Goal: Task Accomplishment & Management: Manage account settings

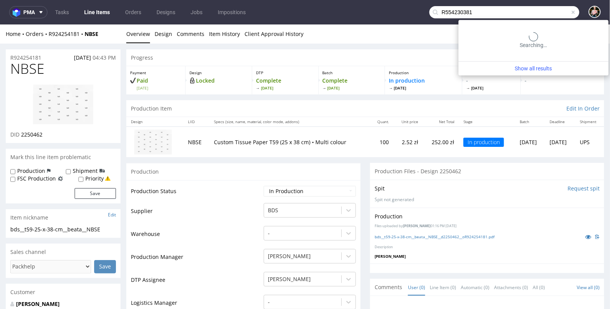
type input "R554230381"
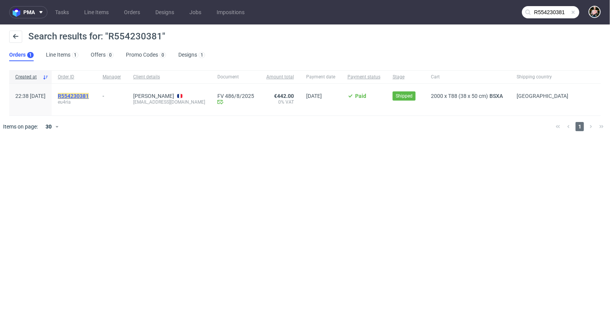
click at [89, 93] on mark "R554230381" at bounding box center [73, 96] width 31 height 6
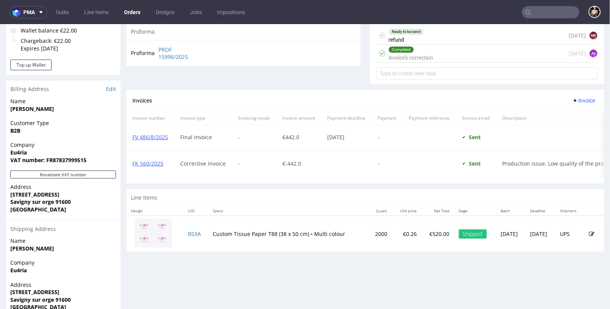
scroll to position [290, 0]
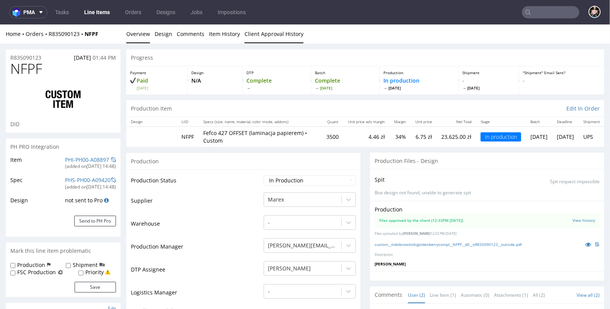
click at [261, 35] on link "Client Approval History" at bounding box center [273, 33] width 59 height 19
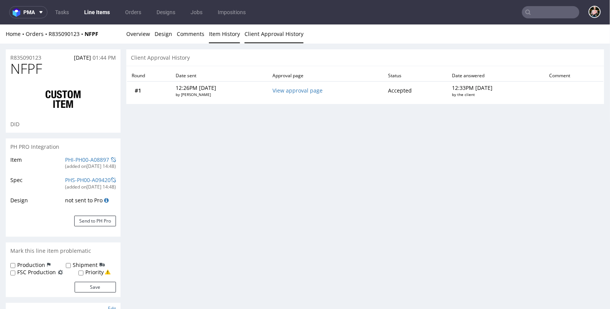
click at [215, 29] on link "Item History" at bounding box center [224, 33] width 31 height 19
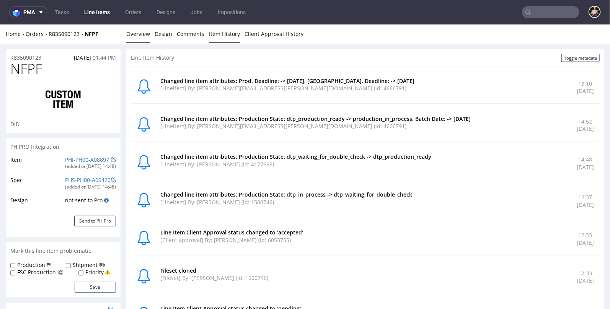
click at [139, 34] on link "Overview" at bounding box center [138, 33] width 24 height 19
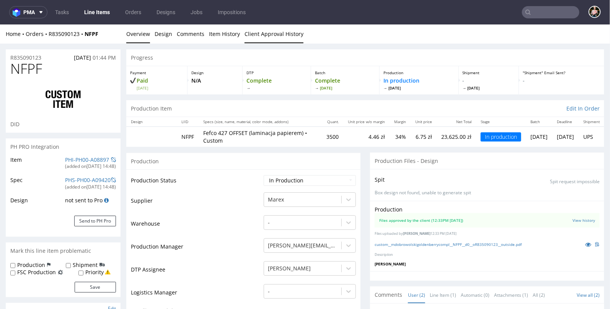
click at [279, 31] on link "Client Approval History" at bounding box center [273, 33] width 59 height 19
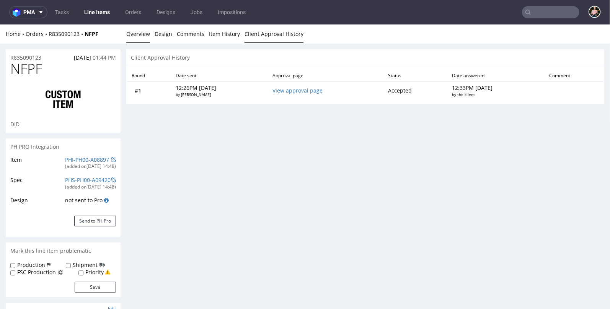
click at [132, 34] on link "Overview" at bounding box center [138, 33] width 24 height 19
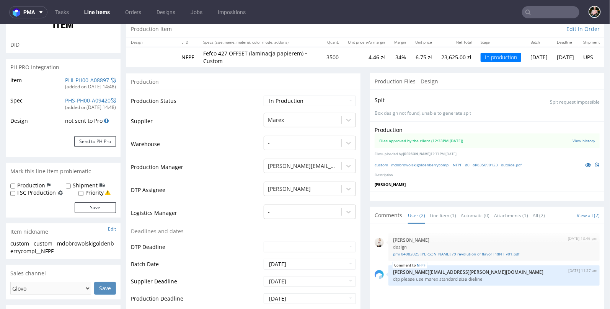
scroll to position [104, 0]
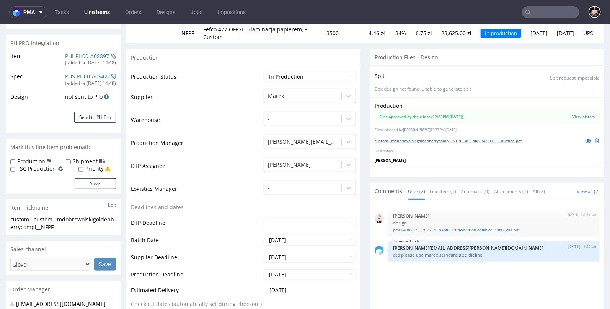
click at [418, 140] on link "custom__mdobrowolskigoldenberrycompl__NFPF__d0__oR835090123__outside.pdf" at bounding box center [448, 140] width 147 height 5
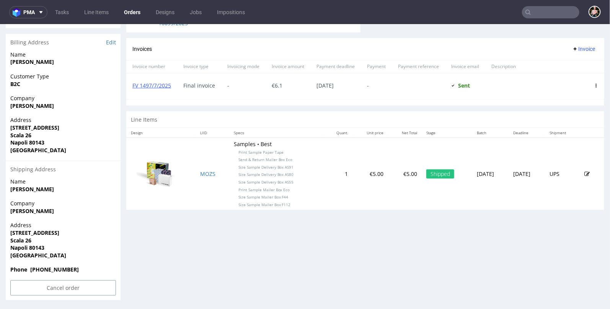
scroll to position [2, 0]
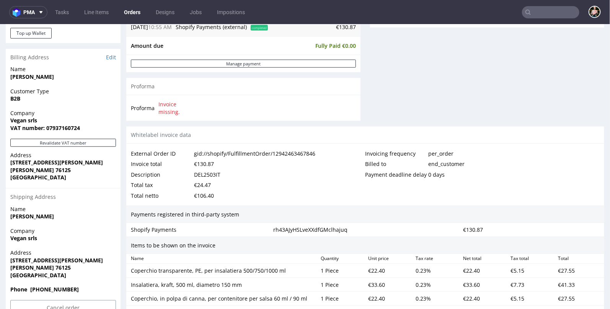
scroll to position [309, 0]
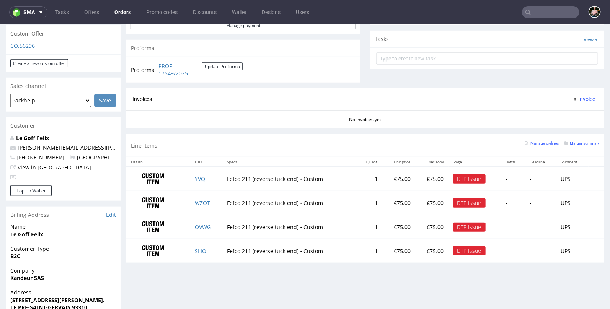
scroll to position [269, 0]
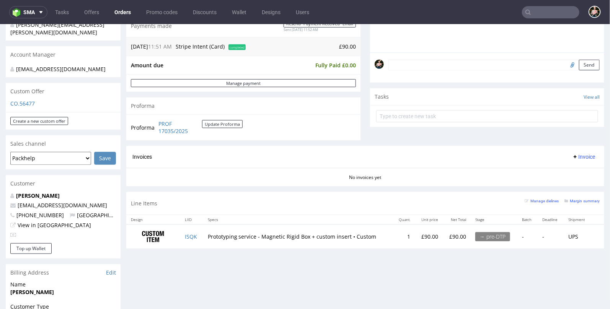
scroll to position [209, 0]
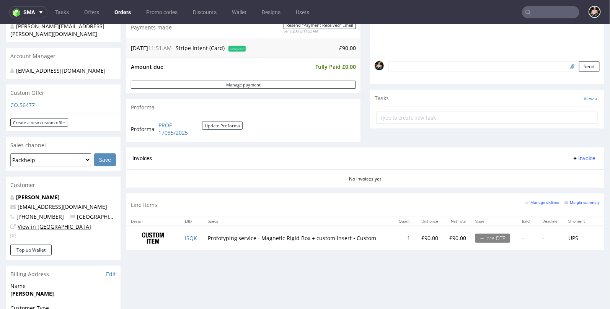
click at [40, 227] on link "View in [GEOGRAPHIC_DATA]" at bounding box center [54, 226] width 73 height 7
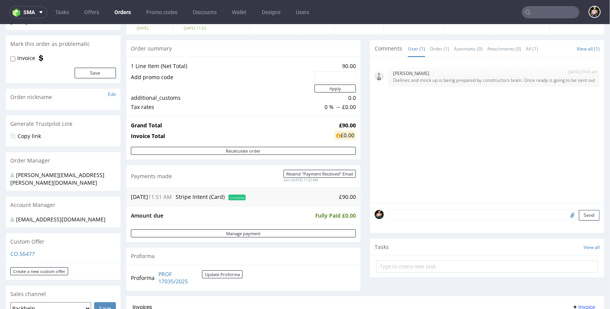
scroll to position [75, 0]
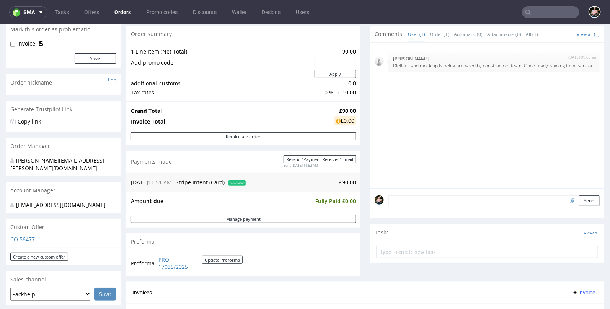
click at [429, 205] on form "Send" at bounding box center [493, 200] width 211 height 11
click at [427, 202] on textarea at bounding box center [493, 200] width 211 height 11
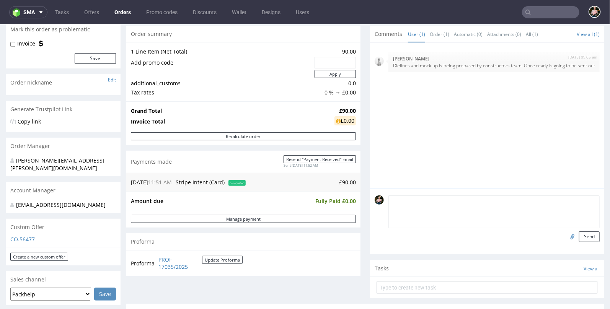
paste textarea "1Z5A2R626815541291"
type textarea "1Z5A2R626815541291"
click at [585, 235] on button "Send" at bounding box center [589, 236] width 21 height 11
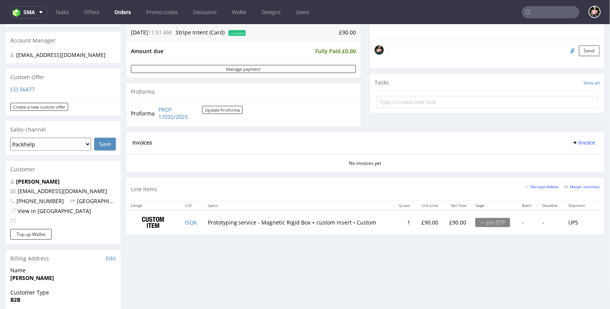
scroll to position [224, 0]
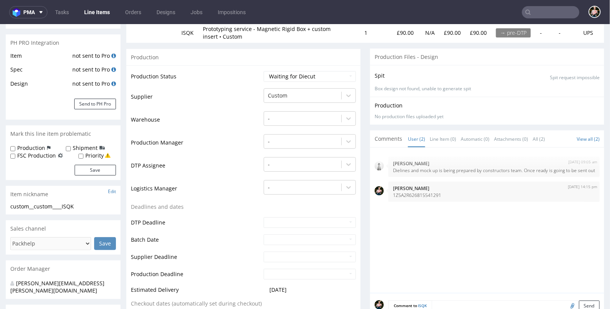
scroll to position [102, 0]
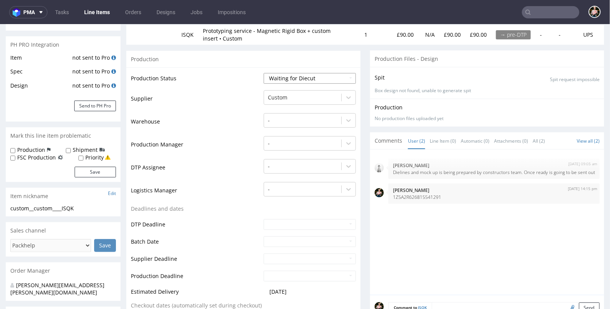
click at [296, 73] on select "Waiting for Artwork Waiting for Diecut Waiting for Mockup Waiting for DTP Waiti…" at bounding box center [310, 78] width 92 height 11
select select "production_complete"
click at [264, 73] on select "Waiting for Artwork Waiting for Diecut Waiting for Mockup Waiting for DTP Waiti…" at bounding box center [310, 78] width 92 height 11
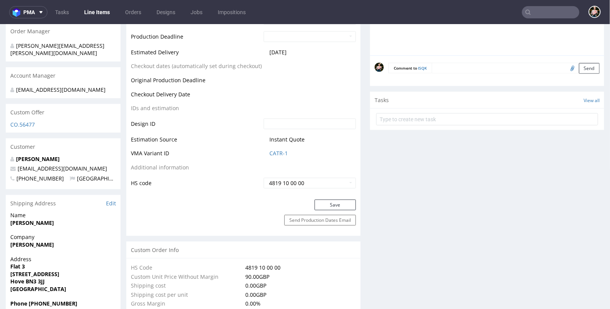
scroll to position [357, 0]
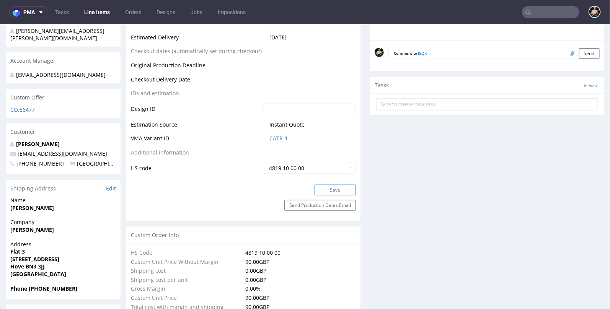
click at [330, 191] on button "Save" at bounding box center [335, 189] width 41 height 11
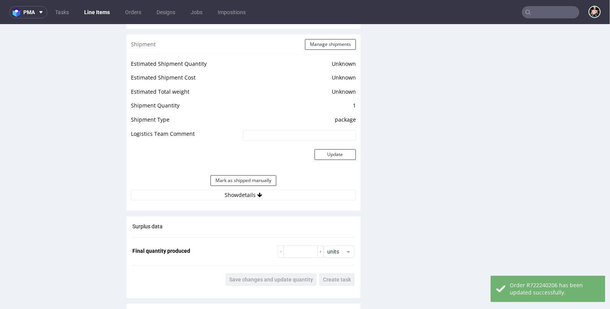
scroll to position [1002, 0]
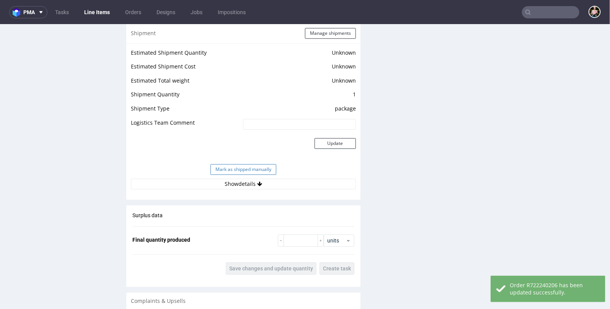
click at [234, 164] on button "Mark as shipped manually" at bounding box center [243, 169] width 66 height 11
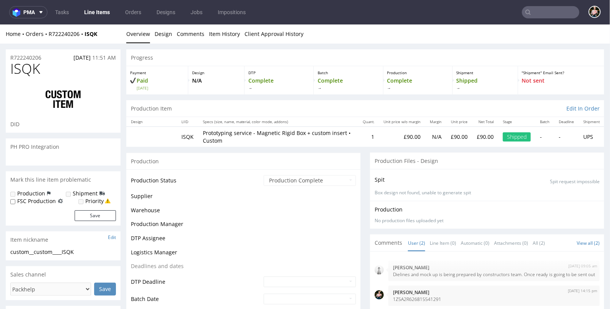
scroll to position [570, 0]
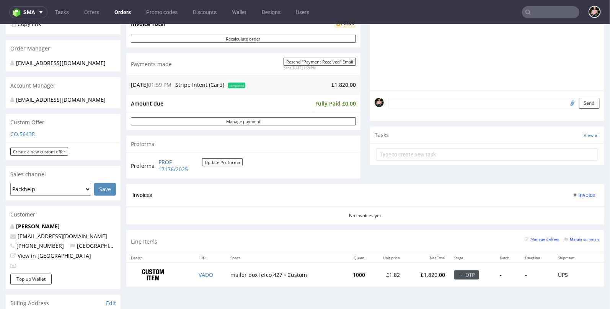
scroll to position [176, 0]
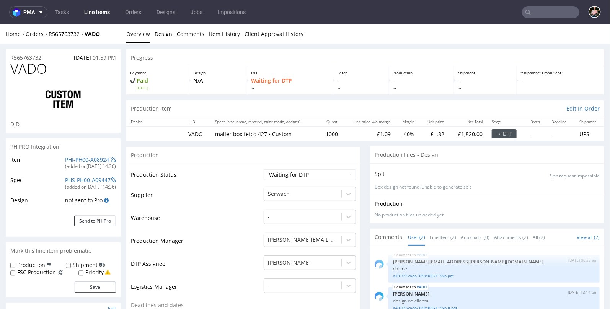
select select "in_progress"
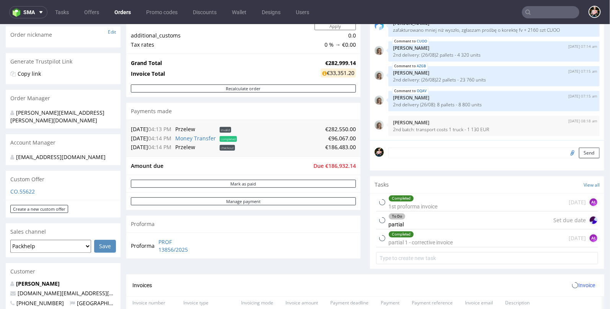
scroll to position [123, 0]
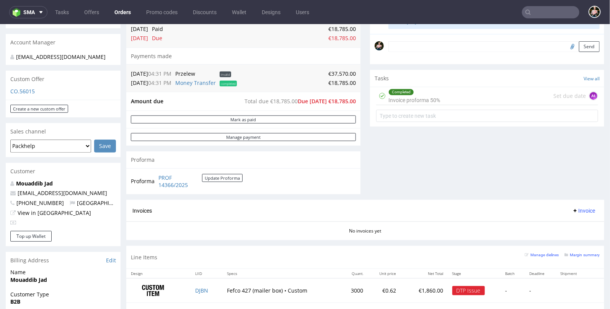
scroll to position [225, 0]
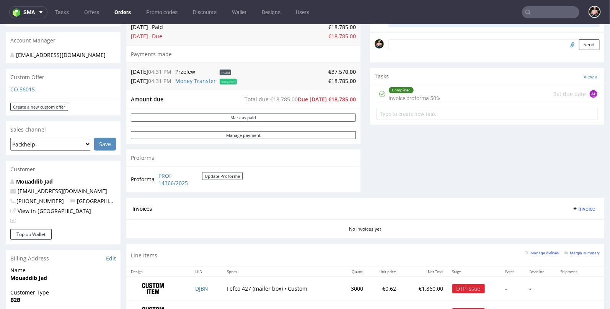
click at [46, 207] on div "Mouaddib Jad jad@rebellesnacks.com +33623822515 France View in Hubspot" at bounding box center [63, 203] width 115 height 51
click at [44, 207] on p "View in [GEOGRAPHIC_DATA]" at bounding box center [63, 211] width 106 height 8
click at [44, 207] on link "View in [GEOGRAPHIC_DATA]" at bounding box center [54, 210] width 73 height 7
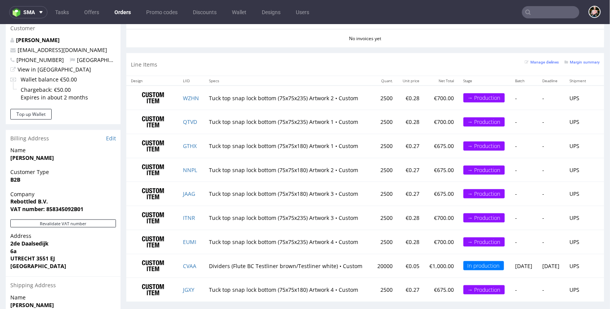
scroll to position [370, 0]
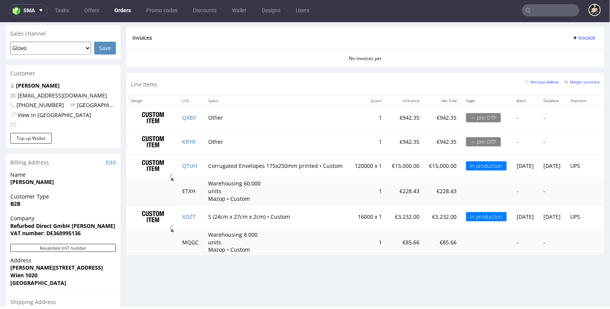
scroll to position [314, 0]
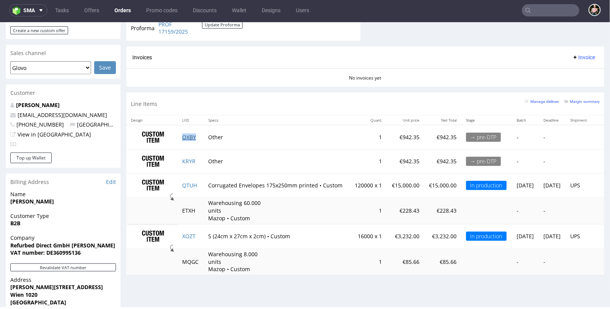
click at [188, 135] on link "QXBY" at bounding box center [189, 136] width 14 height 7
click at [192, 158] on link "KRYR" at bounding box center [188, 160] width 13 height 7
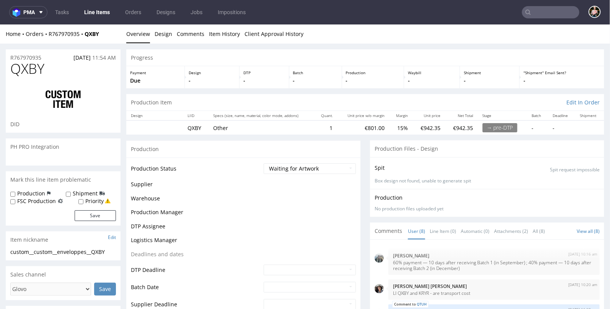
scroll to position [83, 0]
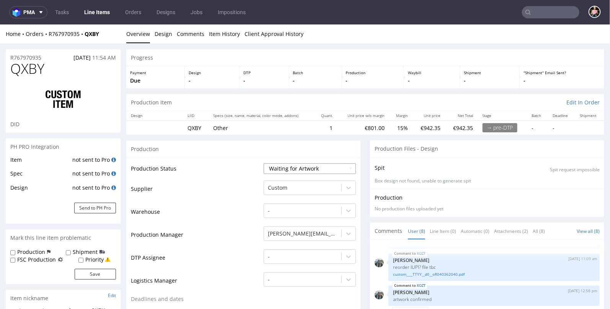
click at [287, 168] on select "Waiting for Artwork Waiting for Diecut Waiting for Mockup Waiting for DTP Waiti…" at bounding box center [310, 168] width 92 height 11
select select "production_in_process"
click at [264, 163] on select "Waiting for Artwork Waiting for Diecut Waiting for Mockup Waiting for DTP Waiti…" at bounding box center [310, 168] width 92 height 11
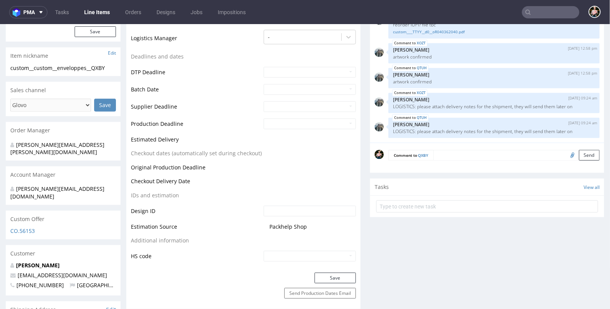
scroll to position [258, 0]
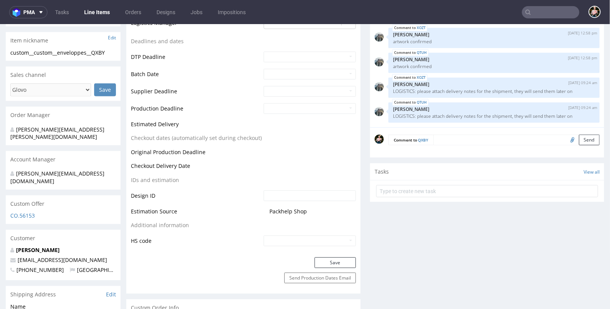
click at [338, 267] on div "Save" at bounding box center [243, 264] width 234 height 15
click at [337, 262] on button "Save" at bounding box center [335, 262] width 41 height 11
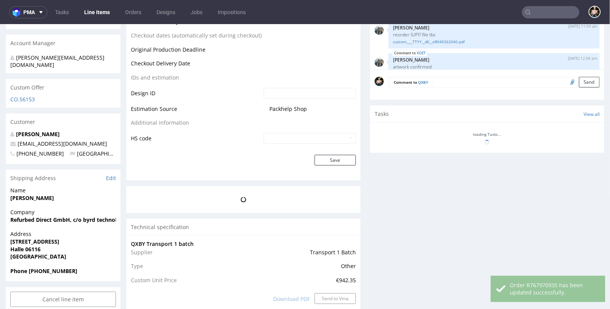
scroll to position [83, 0]
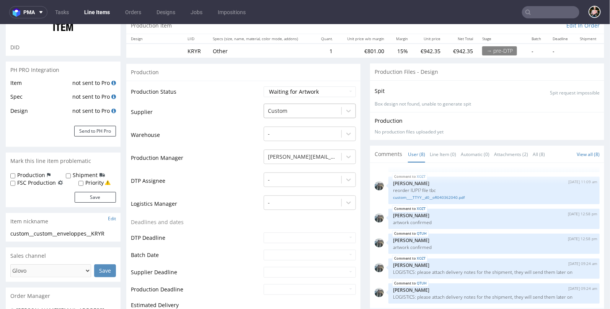
scroll to position [91, 0]
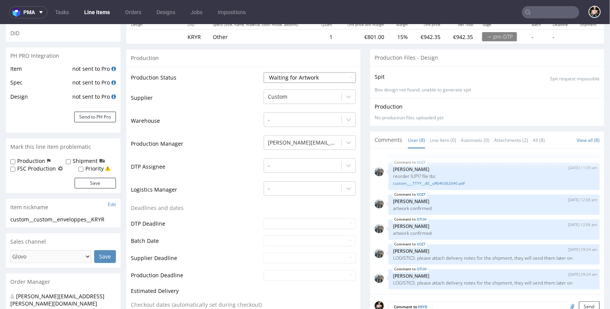
click at [308, 75] on select "Waiting for Artwork Waiting for Diecut Waiting for Mockup Waiting for DTP Waiti…" at bounding box center [310, 77] width 92 height 11
select select "production_in_process"
click at [264, 72] on select "Waiting for Artwork Waiting for Diecut Waiting for Mockup Waiting for DTP Waiti…" at bounding box center [310, 77] width 92 height 11
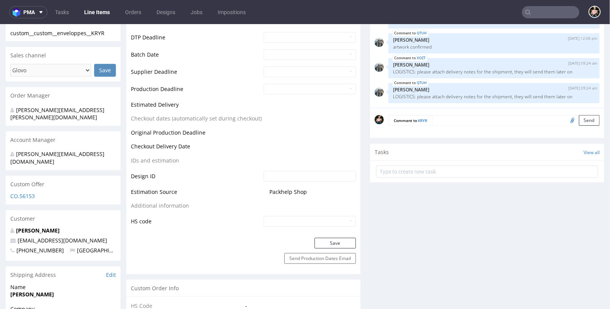
scroll to position [282, 0]
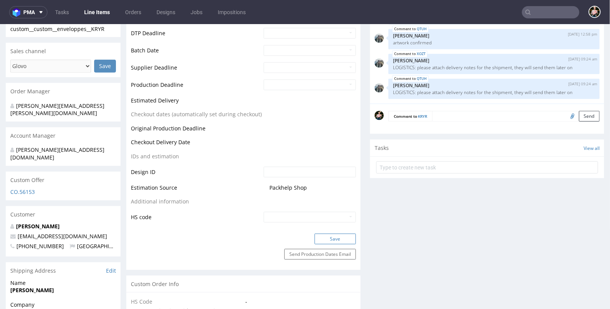
click at [329, 237] on button "Save" at bounding box center [335, 238] width 41 height 11
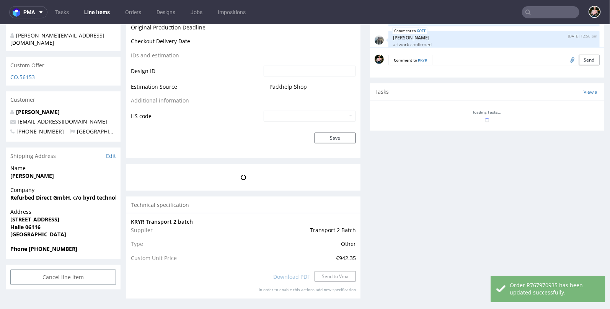
scroll to position [83, 0]
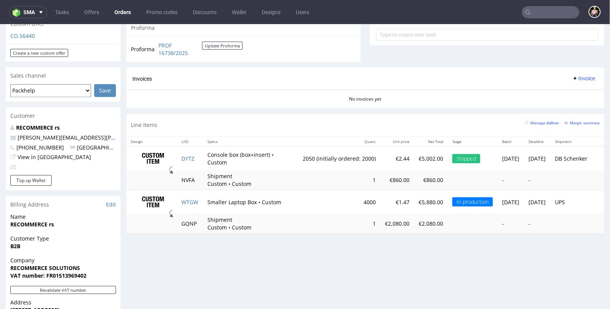
scroll to position [284, 0]
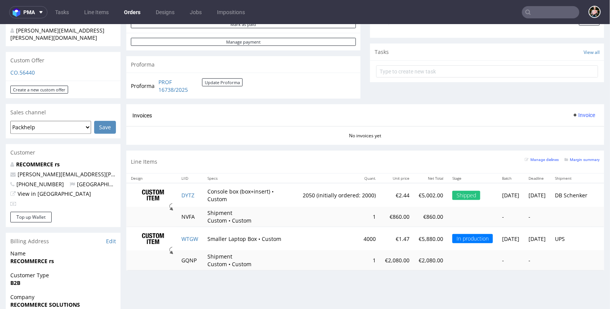
scroll to position [248, 0]
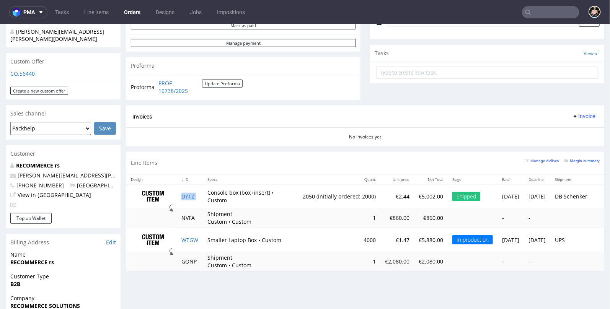
drag, startPoint x: 204, startPoint y: 192, endPoint x: 177, endPoint y: 192, distance: 27.2
click at [177, 192] on tr "DYTZ Console box (box+insert) • Custom 2050 (initially ordered: 2000) €2.44 €5,…" at bounding box center [365, 196] width 478 height 24
click at [202, 194] on td "DYTZ" at bounding box center [190, 196] width 26 height 24
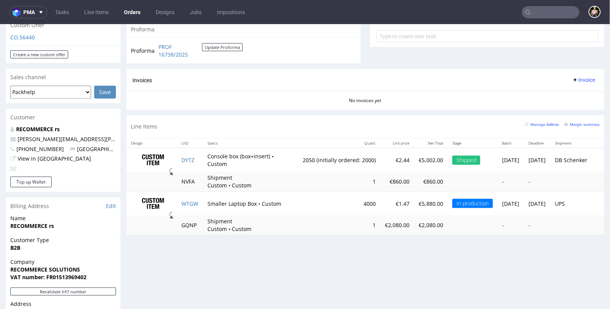
scroll to position [285, 0]
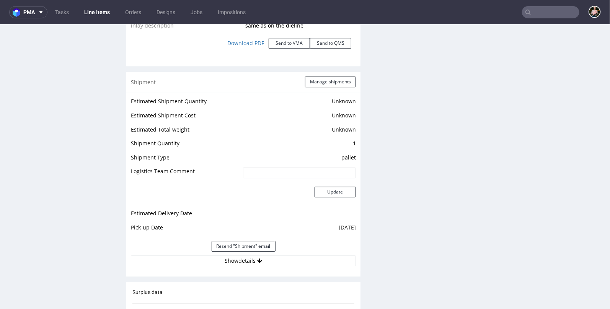
scroll to position [990, 0]
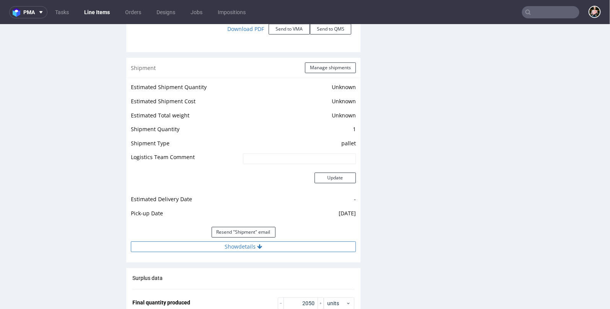
click at [228, 241] on button "Show details" at bounding box center [243, 246] width 225 height 11
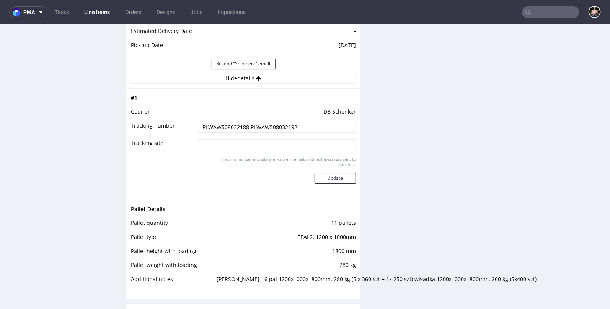
scroll to position [1112, 0]
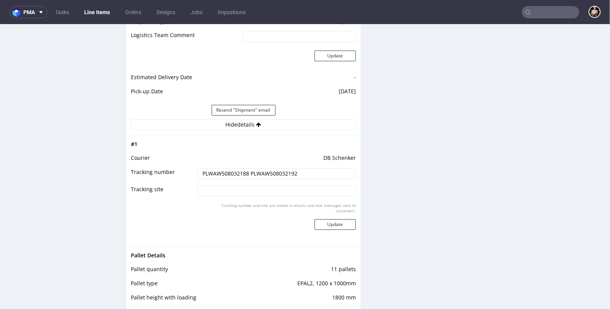
drag, startPoint x: 249, startPoint y: 166, endPoint x: 302, endPoint y: 167, distance: 53.6
click at [302, 168] on input "PLWAW508032188 PLWAW508032192" at bounding box center [276, 173] width 159 height 11
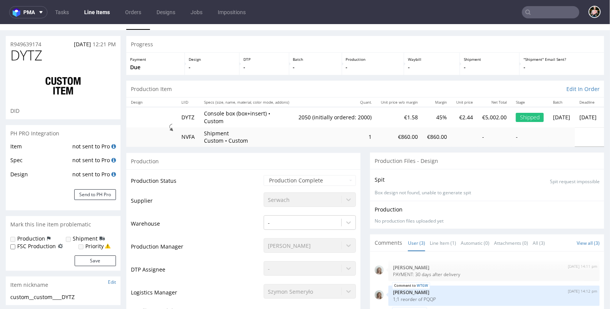
scroll to position [0, 0]
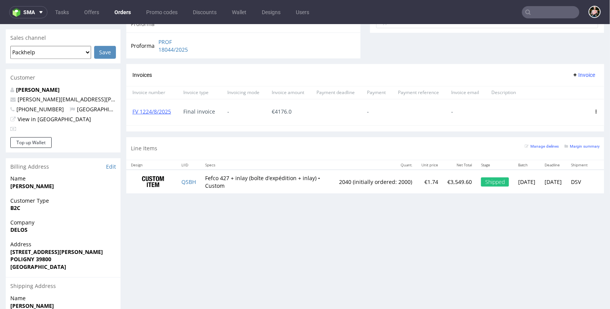
scroll to position [317, 0]
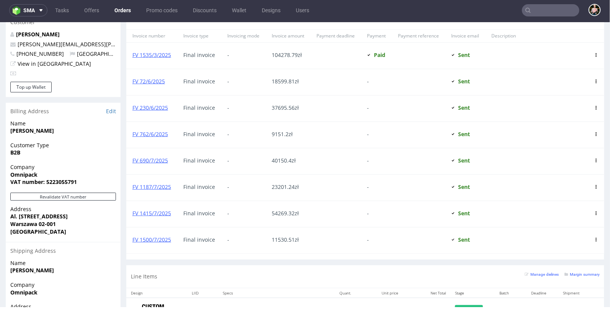
scroll to position [383, 0]
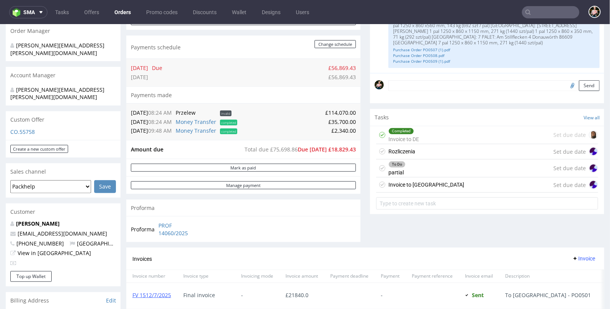
scroll to position [190, 0]
click at [425, 181] on div "Invoice to USA Set due date" at bounding box center [487, 184] width 222 height 15
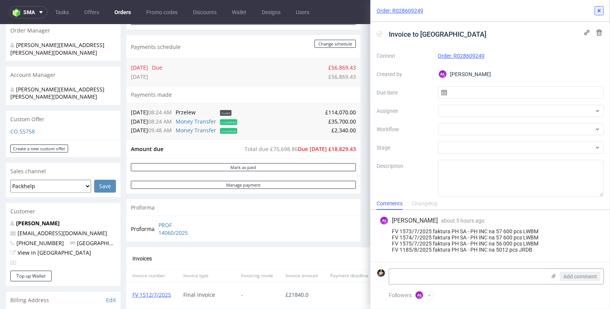
click at [599, 11] on use at bounding box center [599, 10] width 3 height 3
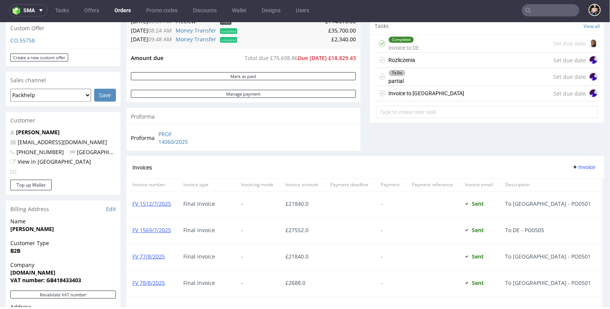
scroll to position [279, 0]
click at [414, 93] on div "Invoice to USA" at bounding box center [426, 93] width 76 height 9
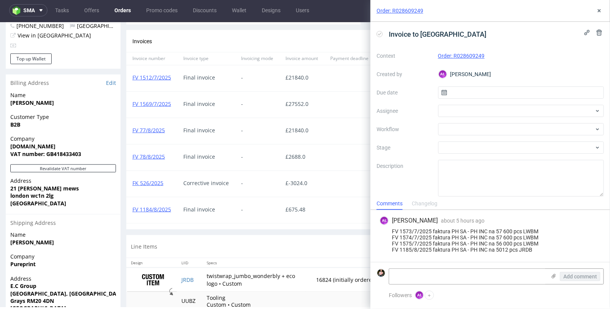
scroll to position [453, 0]
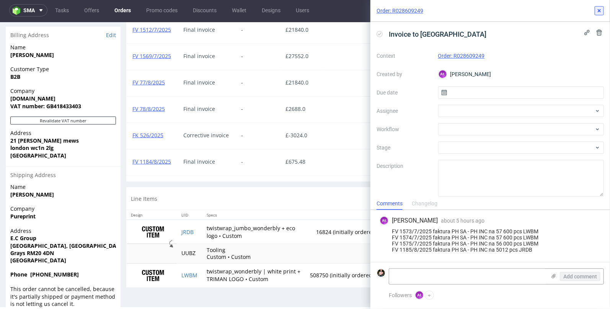
click at [600, 12] on icon at bounding box center [599, 11] width 6 height 6
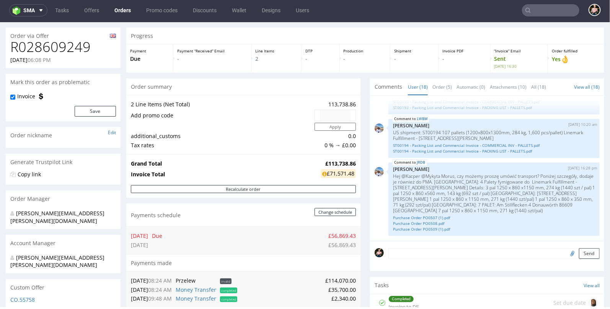
scroll to position [582, 0]
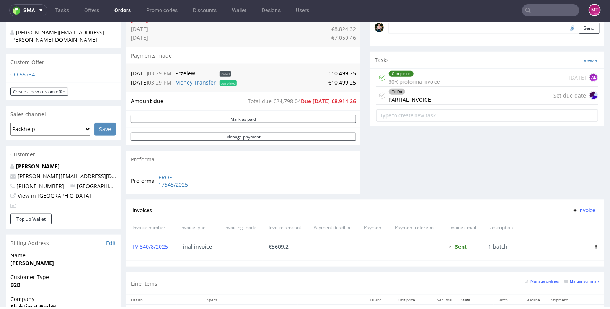
scroll to position [256, 0]
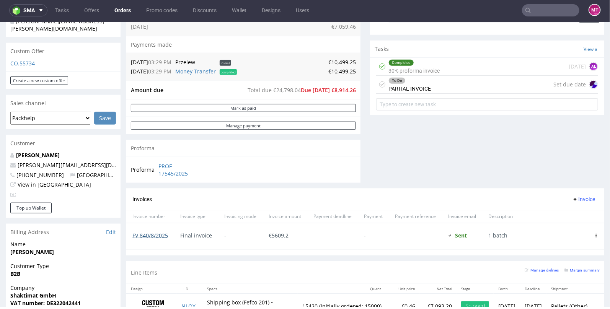
click at [151, 234] on link "FV 840/8/2025" at bounding box center [150, 234] width 36 height 7
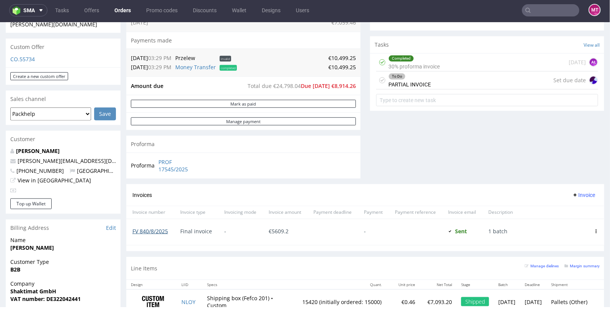
scroll to position [260, 0]
click at [156, 230] on link "FV 840/8/2025" at bounding box center [150, 231] width 36 height 7
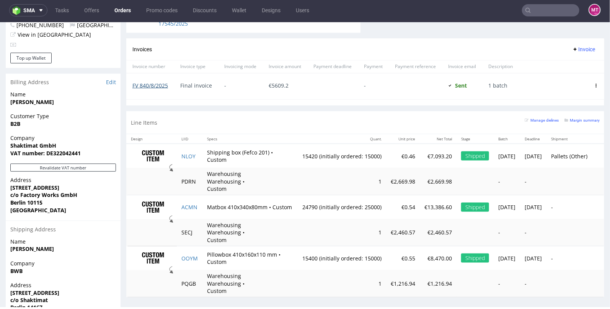
scroll to position [409, 0]
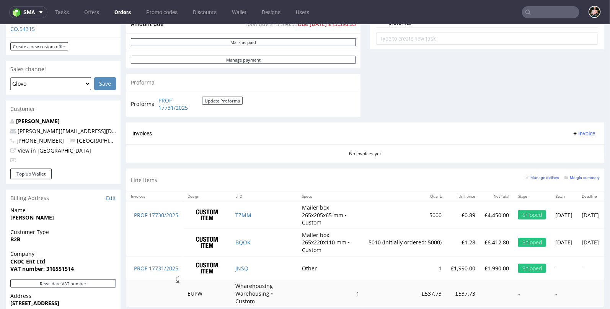
scroll to position [261, 0]
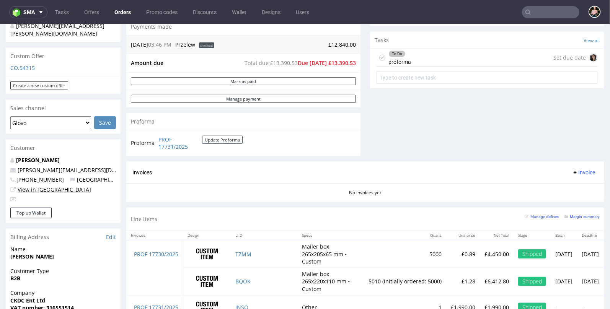
click at [38, 186] on link "View in [GEOGRAPHIC_DATA]" at bounding box center [54, 189] width 73 height 7
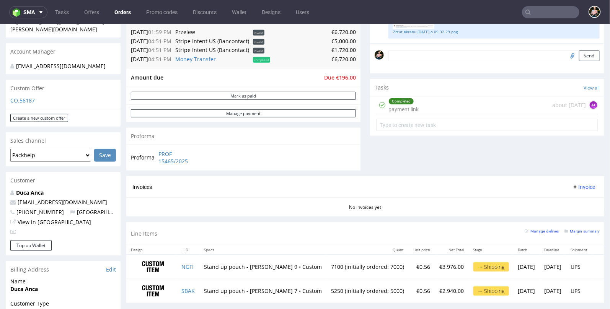
scroll to position [213, 0]
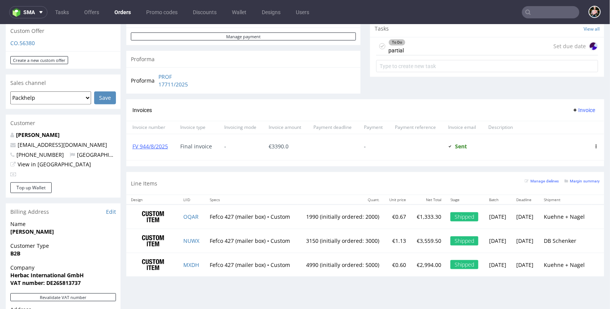
scroll to position [278, 0]
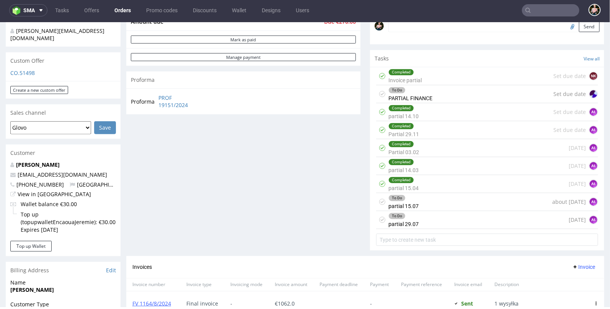
scroll to position [209, 0]
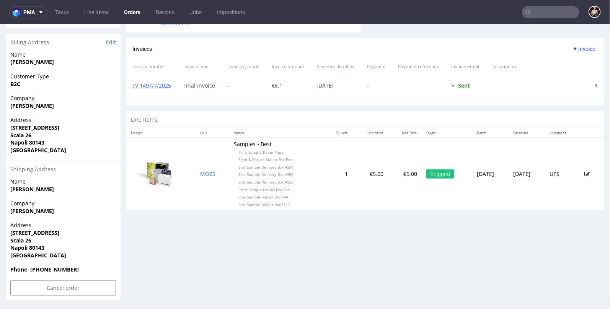
scroll to position [2, 0]
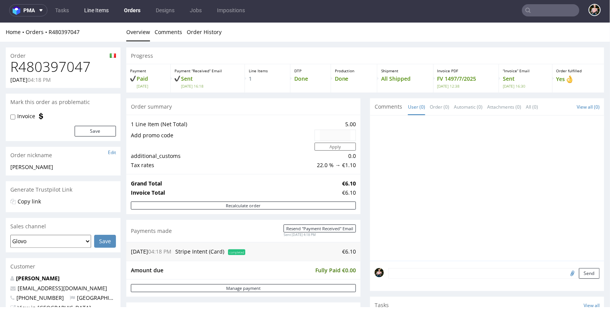
click at [92, 9] on link "Line Items" at bounding box center [97, 10] width 34 height 12
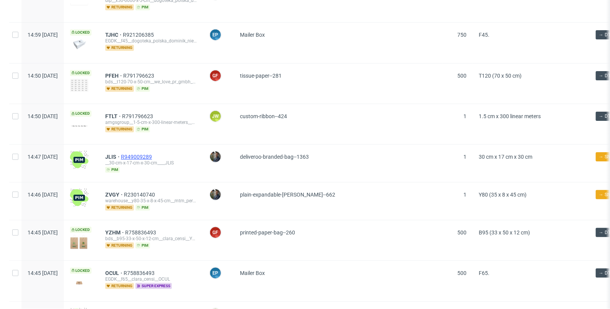
click at [148, 156] on span "R949009289" at bounding box center [137, 157] width 33 height 6
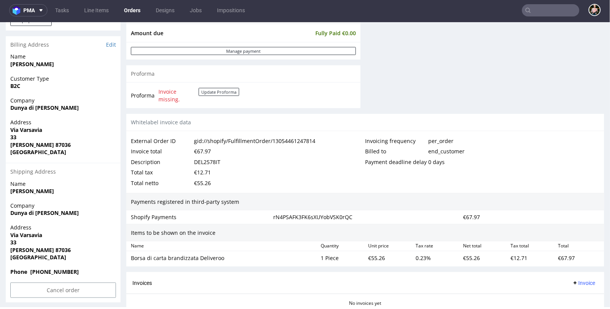
scroll to position [385, 0]
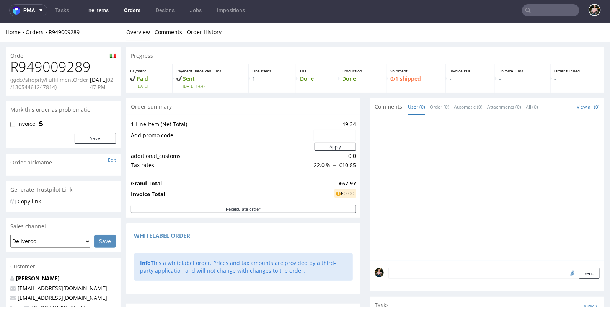
click at [100, 10] on link "Line Items" at bounding box center [97, 10] width 34 height 12
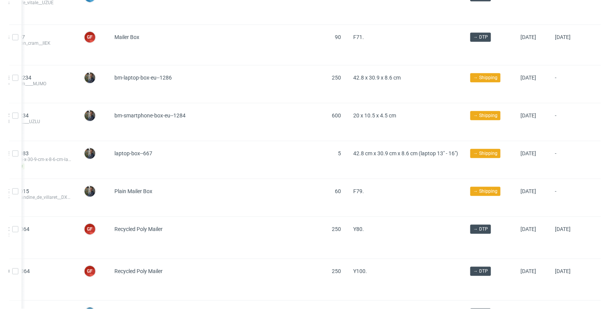
scroll to position [957, 0]
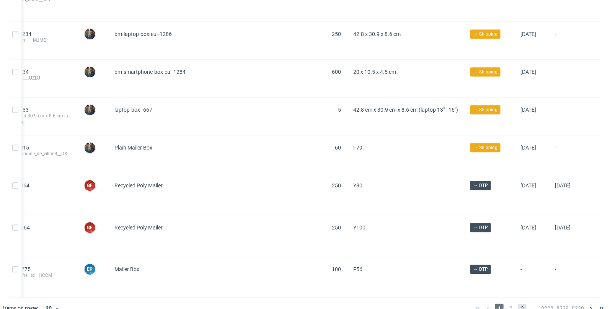
click at [518, 304] on span "3" at bounding box center [522, 308] width 8 height 9
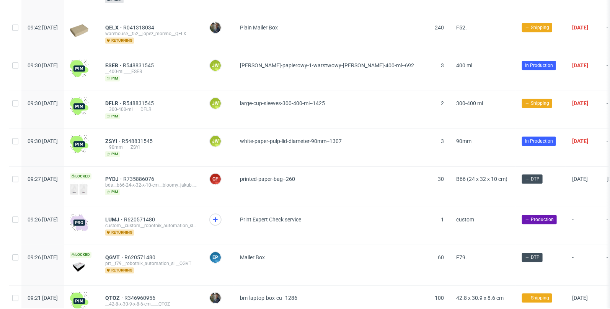
scroll to position [885, 0]
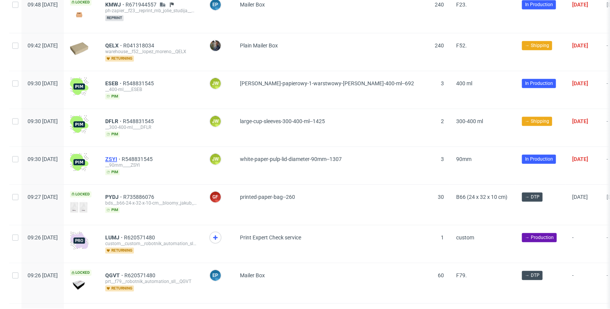
click at [122, 156] on span "ZSYI" at bounding box center [113, 159] width 16 height 6
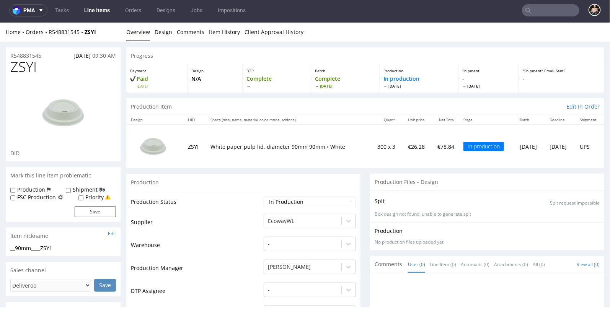
click at [100, 10] on link "Line Items" at bounding box center [97, 10] width 35 height 12
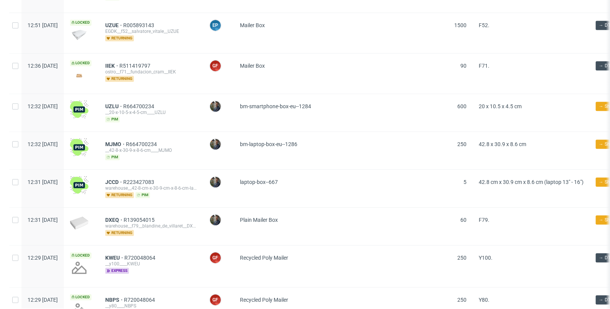
scroll to position [957, 0]
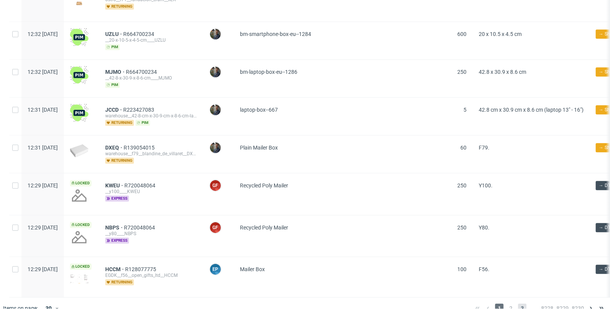
click at [518, 304] on span "3" at bounding box center [522, 308] width 8 height 9
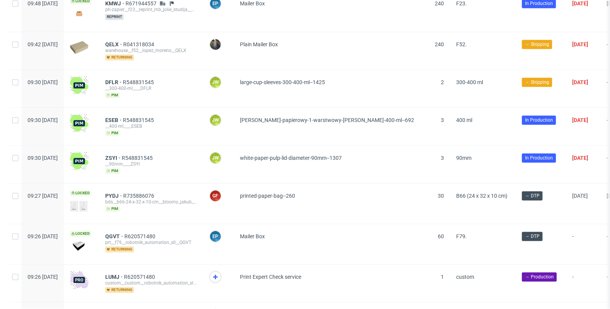
scroll to position [931, 0]
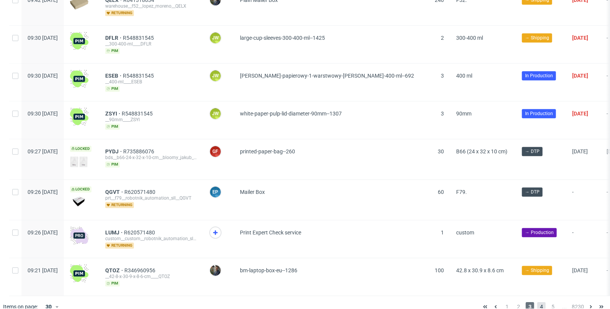
click at [538, 302] on span "4" at bounding box center [541, 306] width 8 height 9
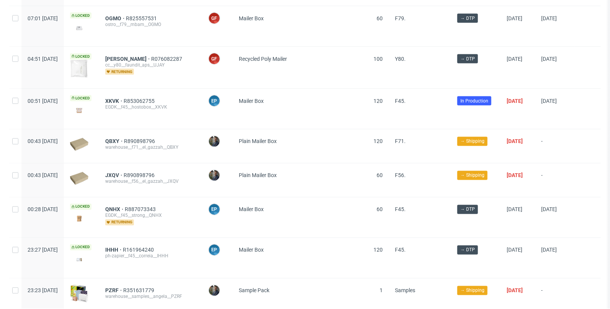
scroll to position [550, 0]
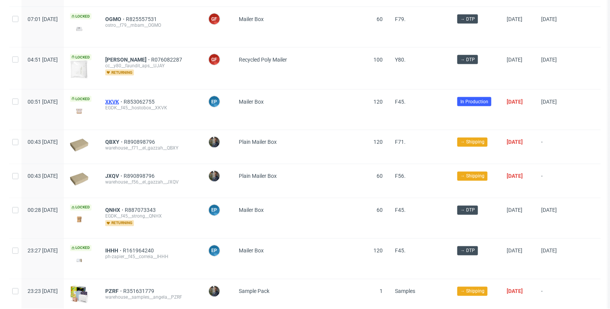
click at [124, 99] on span "XKVK" at bounding box center [114, 102] width 18 height 6
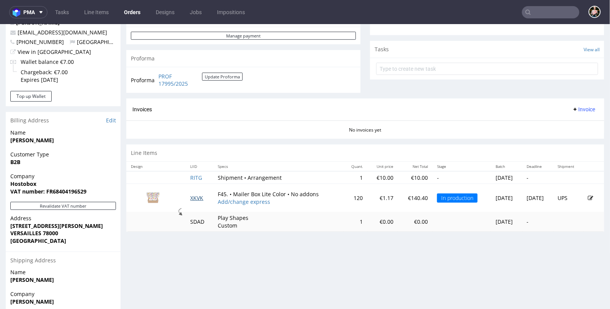
scroll to position [258, 0]
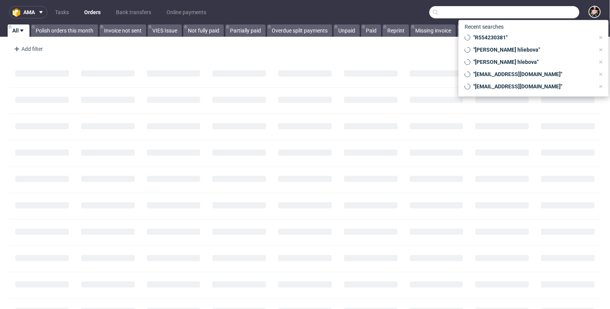
click at [532, 13] on input "text" at bounding box center [504, 12] width 150 height 12
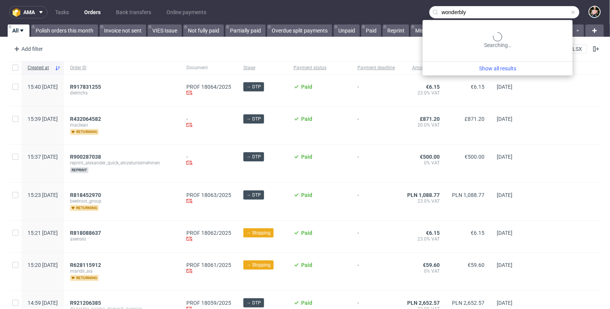
type input "wonderbly"
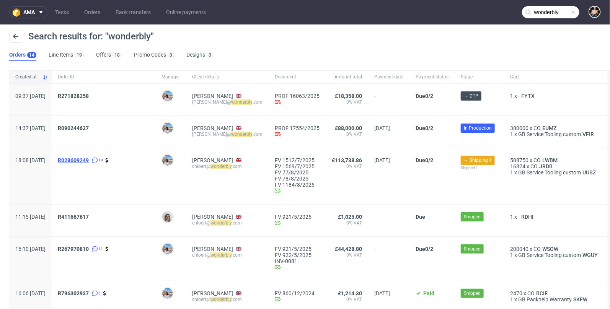
click at [89, 160] on span "R028609249" at bounding box center [73, 160] width 31 height 6
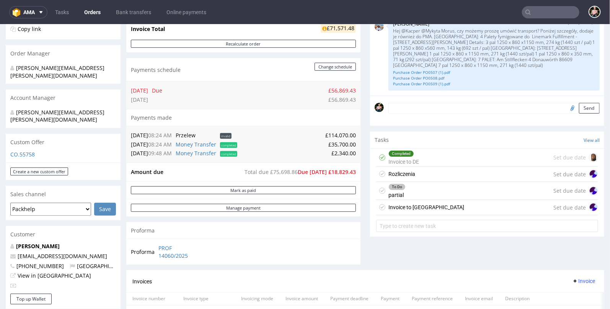
scroll to position [170, 0]
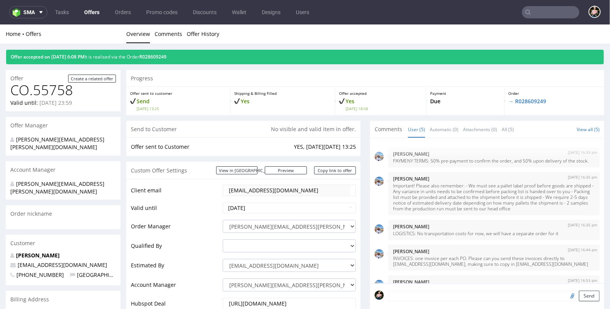
scroll to position [1, 0]
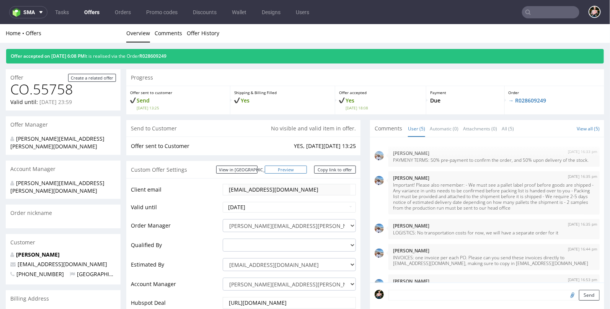
click at [294, 169] on link "Preview" at bounding box center [286, 169] width 42 height 8
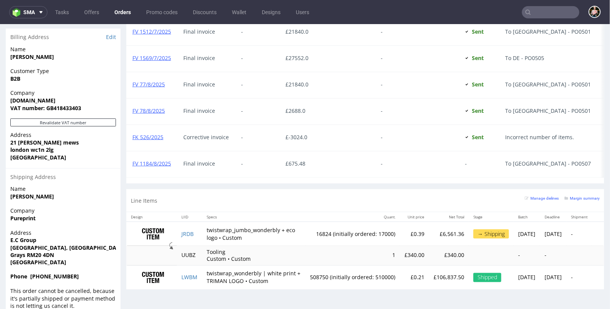
scroll to position [2, 0]
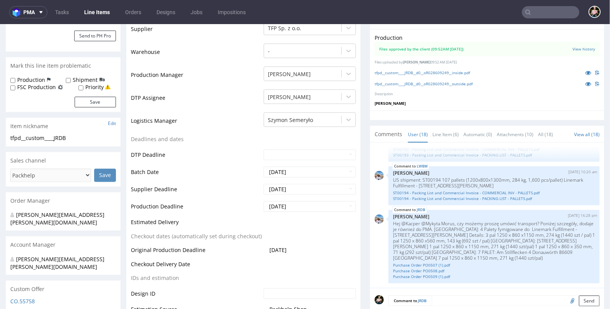
scroll to position [207, 0]
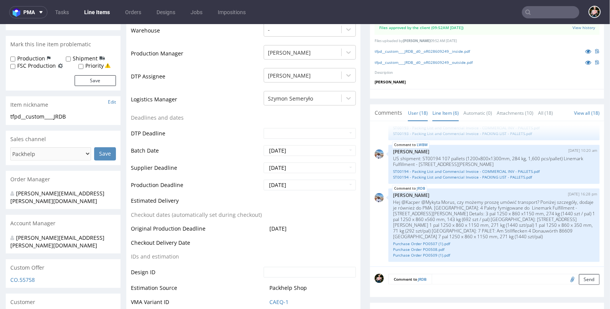
click at [442, 110] on link "Line Item (6)" at bounding box center [445, 112] width 26 height 16
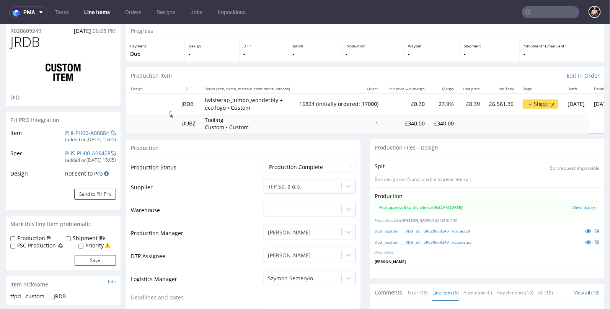
scroll to position [27, 0]
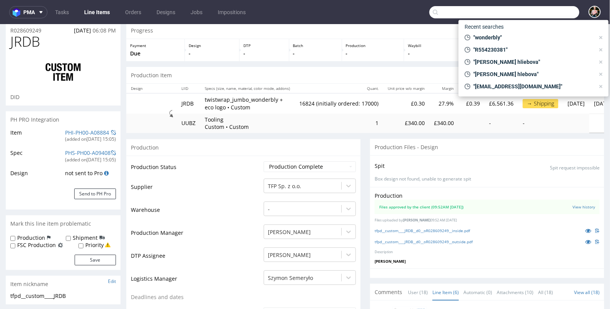
click at [554, 13] on input "text" at bounding box center [504, 12] width 150 height 12
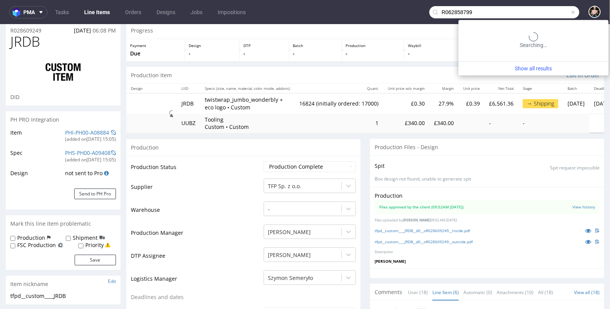
type input "R062858799"
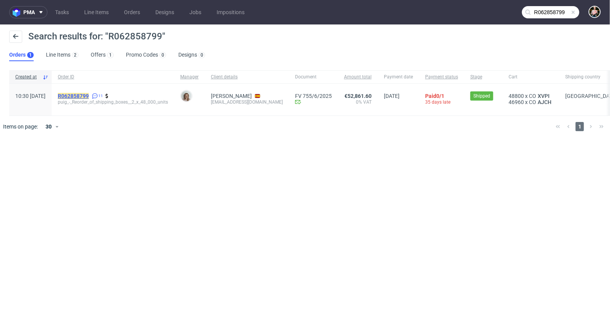
click at [89, 94] on mark "R062858799" at bounding box center [73, 96] width 31 height 6
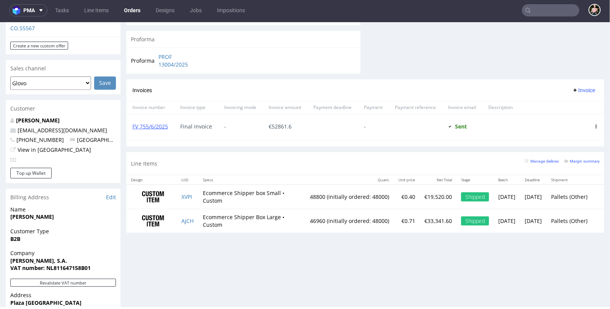
scroll to position [300, 0]
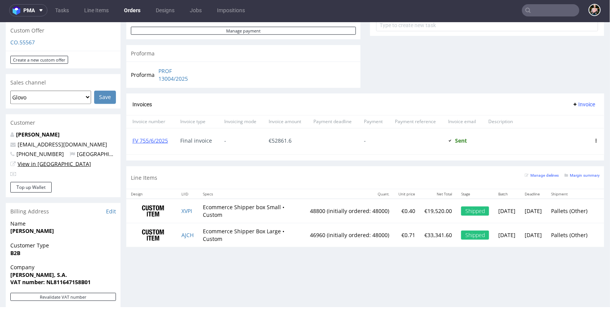
click at [51, 160] on link "View in [GEOGRAPHIC_DATA]" at bounding box center [54, 163] width 73 height 7
click at [546, 7] on input "text" at bounding box center [550, 10] width 57 height 12
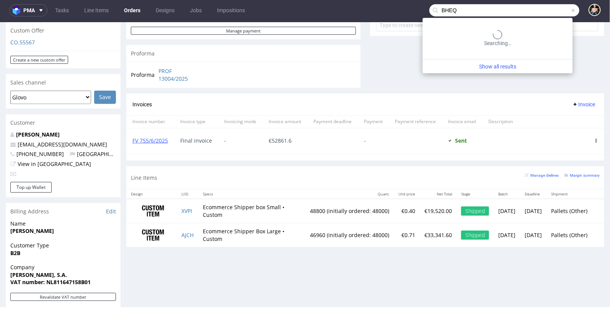
type input "BHEQ"
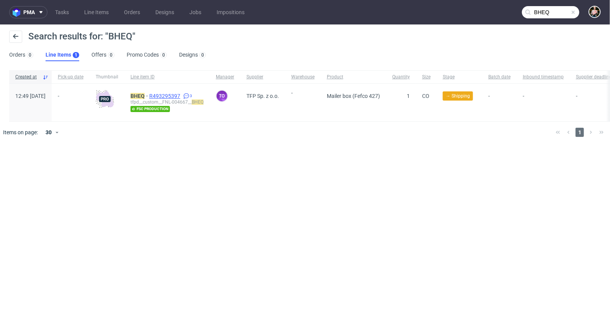
click at [181, 97] on span "R493295397" at bounding box center [165, 96] width 33 height 6
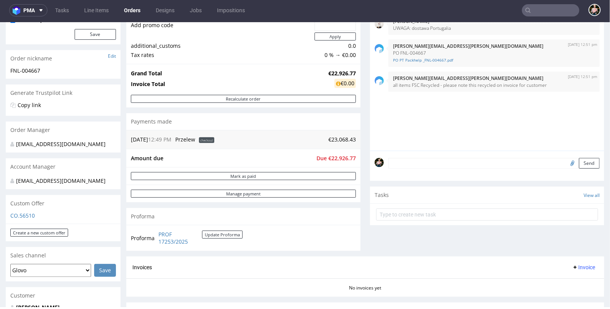
scroll to position [106, 0]
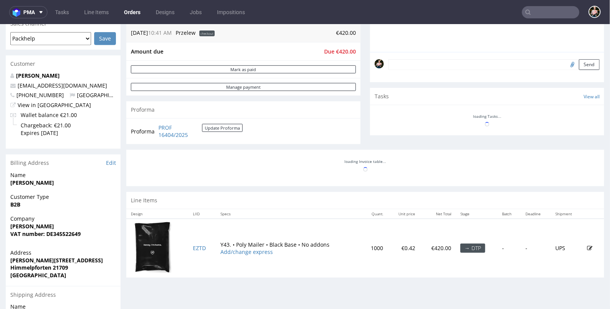
scroll to position [323, 0]
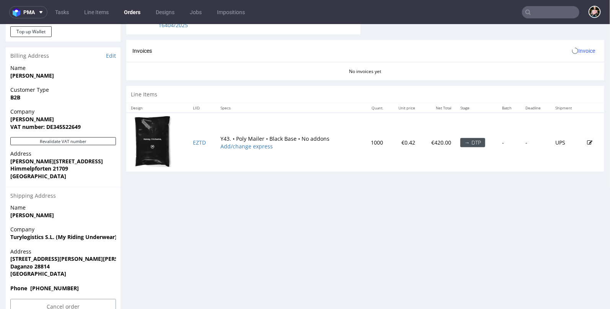
click at [54, 285] on strong "Phone +4917664175667" at bounding box center [44, 287] width 68 height 7
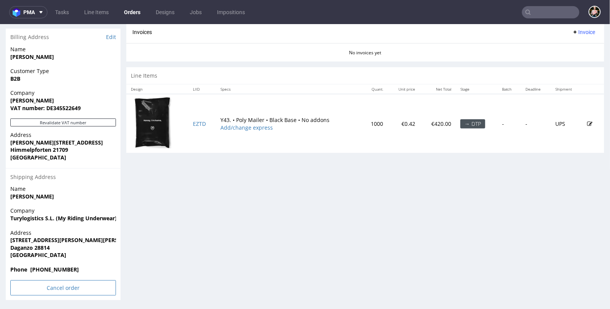
click at [63, 292] on input "Cancel order" at bounding box center [63, 287] width 106 height 15
click at [52, 265] on link "Yes" at bounding box center [52, 266] width 22 height 11
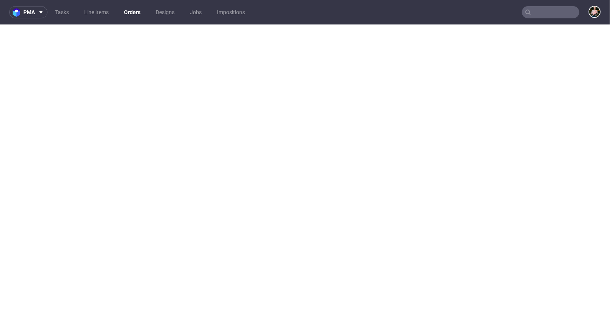
scroll to position [0, 0]
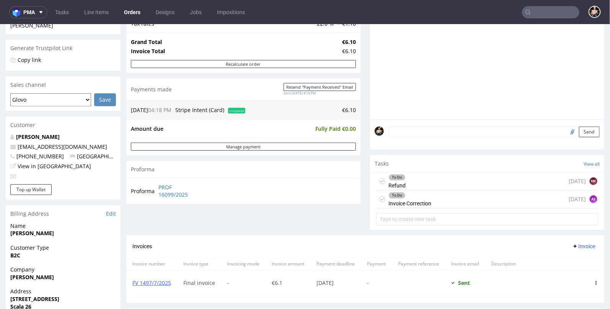
scroll to position [144, 0]
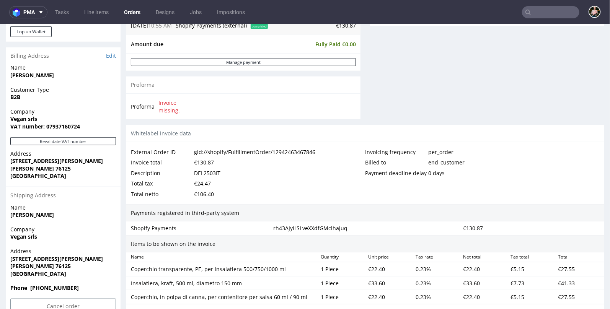
scroll to position [313, 0]
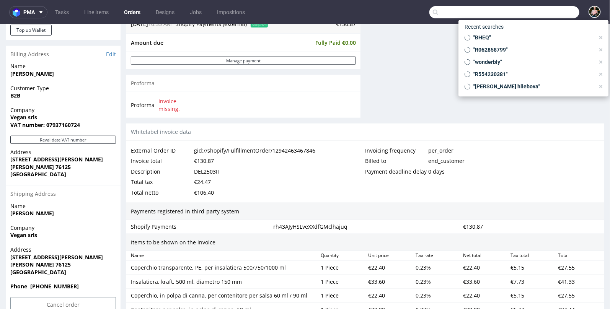
click at [541, 10] on input "text" at bounding box center [504, 12] width 150 height 12
paste input "R069394132"
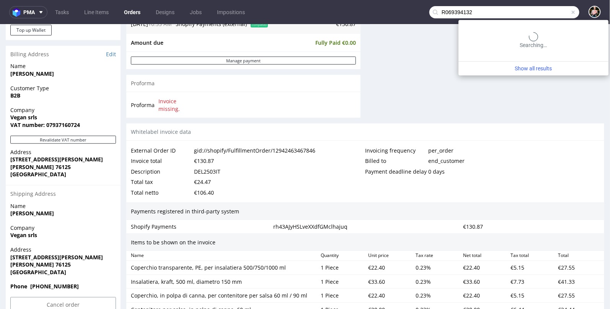
type input "R069394132"
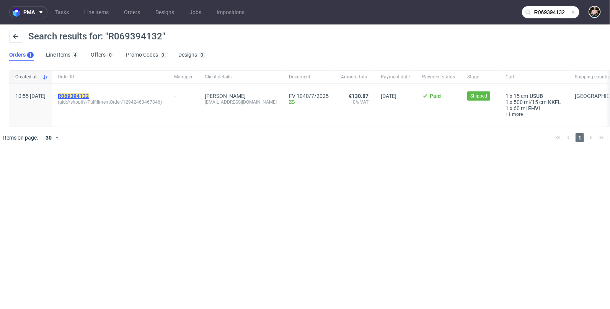
click at [89, 97] on mark "R069394132" at bounding box center [73, 96] width 31 height 6
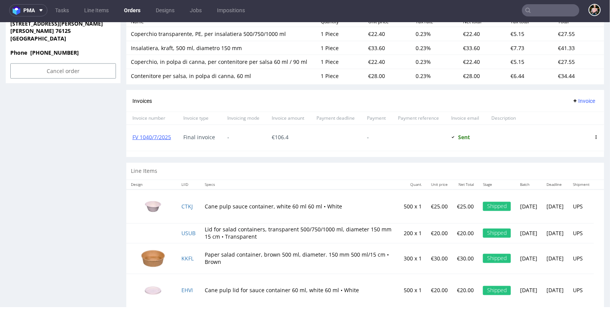
scroll to position [545, 0]
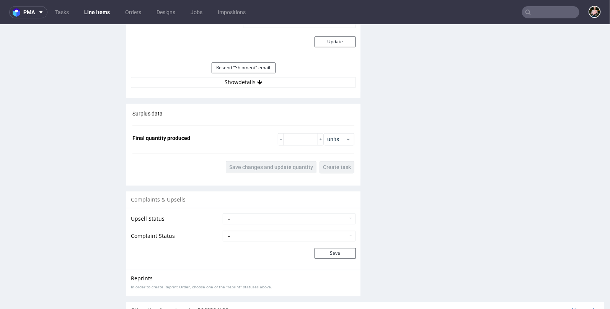
scroll to position [737, 0]
click at [255, 82] on button "Show details" at bounding box center [243, 80] width 225 height 11
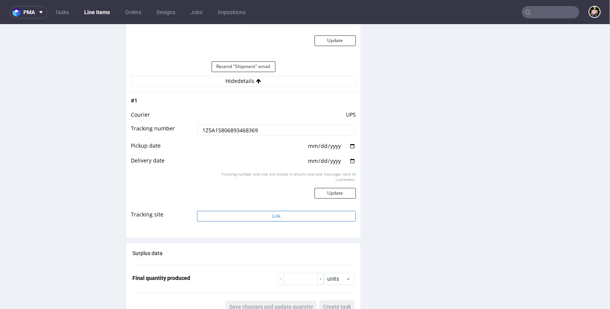
click at [276, 216] on button "Link" at bounding box center [276, 215] width 159 height 11
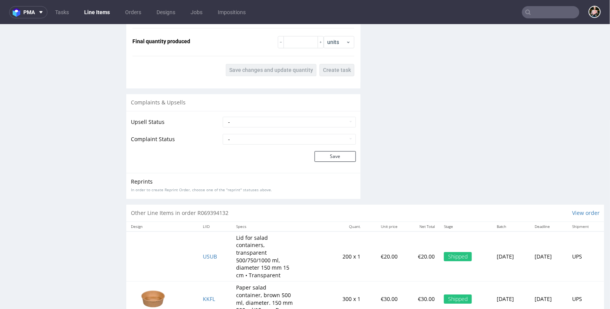
scroll to position [1027, 0]
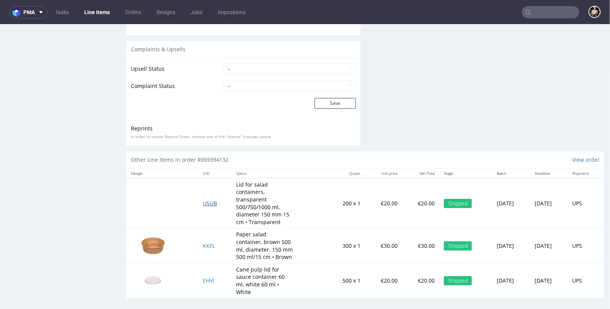
click at [204, 199] on span "USUB" at bounding box center [210, 202] width 14 height 7
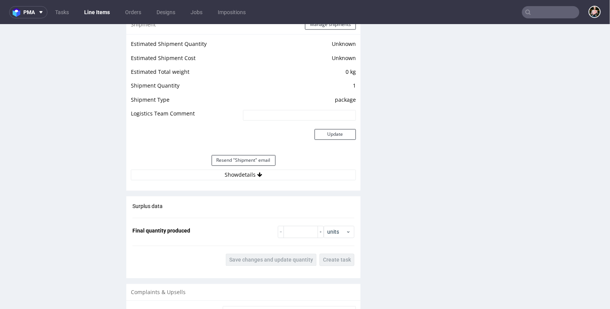
scroll to position [629, 0]
click at [223, 179] on div "Estimated Shipment Quantity Unknown Estimated Shipment Cost Unknown Estimated T…" at bounding box center [243, 109] width 234 height 151
click at [223, 174] on button "Show details" at bounding box center [243, 175] width 225 height 11
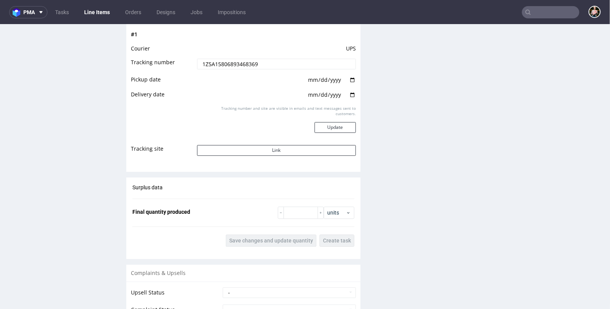
scroll to position [997, 0]
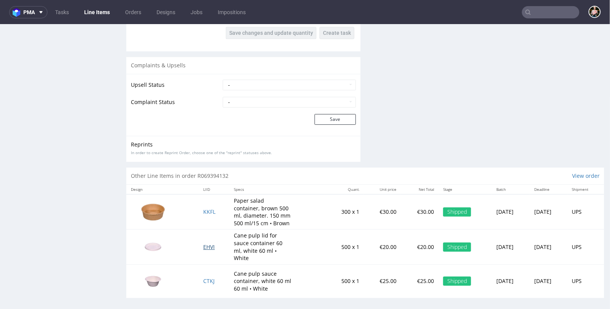
click at [205, 243] on span "EHVI" at bounding box center [208, 246] width 11 height 7
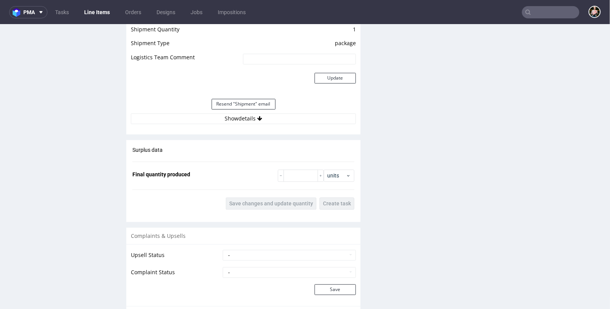
scroll to position [699, 0]
click at [259, 118] on icon at bounding box center [259, 118] width 5 height 5
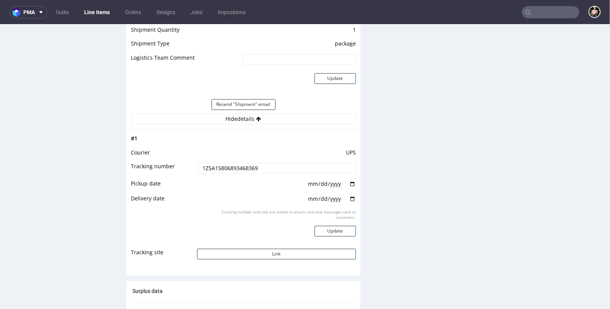
scroll to position [1027, 0]
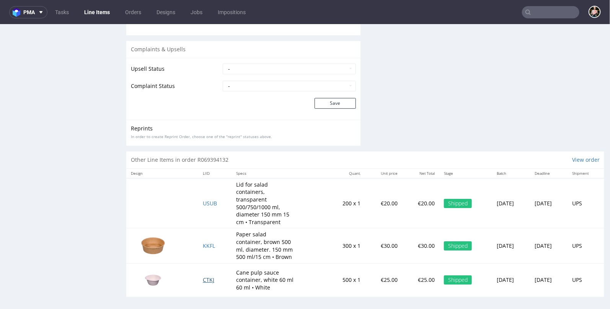
click at [204, 277] on span "CTKJ" at bounding box center [208, 279] width 11 height 7
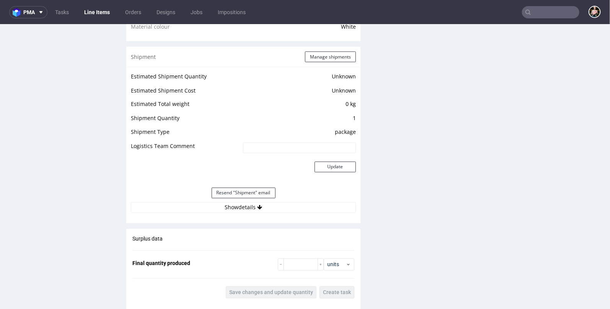
scroll to position [614, 0]
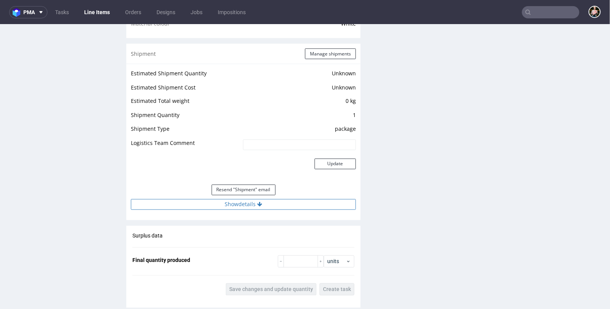
click at [232, 204] on button "Show details" at bounding box center [243, 204] width 225 height 11
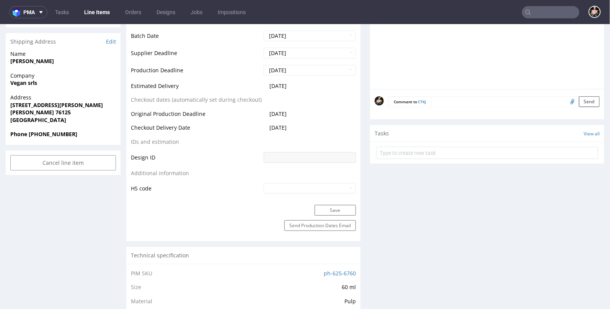
scroll to position [0, 0]
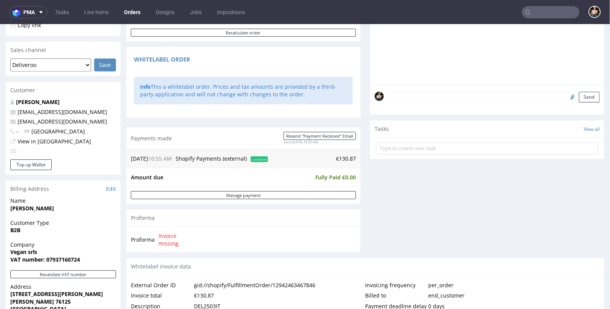
scroll to position [166, 0]
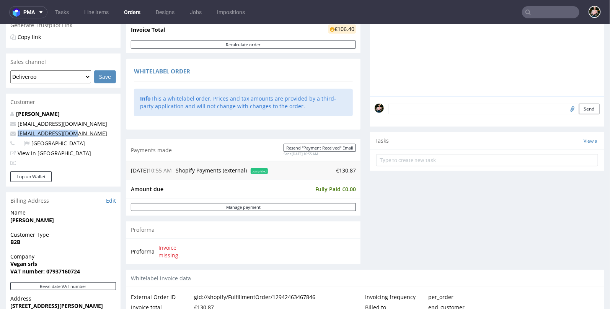
drag, startPoint x: 78, startPoint y: 130, endPoint x: 17, endPoint y: 130, distance: 60.5
click at [17, 130] on p "[EMAIL_ADDRESS][DOMAIN_NAME]" at bounding box center [63, 133] width 106 height 8
copy link "[EMAIL_ADDRESS][DOMAIN_NAME]"
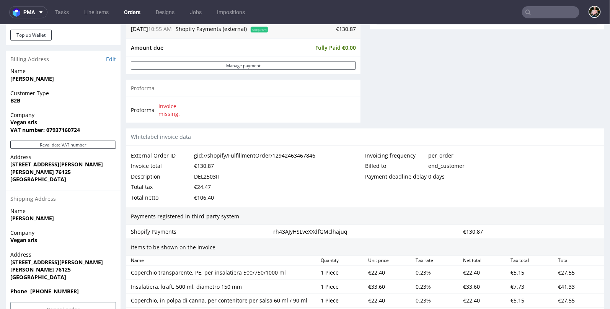
scroll to position [308, 0]
drag, startPoint x: 11, startPoint y: 240, endPoint x: 40, endPoint y: 240, distance: 28.7
click at [40, 240] on span "Vegan srls" at bounding box center [63, 240] width 106 height 8
drag, startPoint x: 10, startPoint y: 262, endPoint x: 91, endPoint y: 261, distance: 81.9
click at [91, 261] on div "Address Via Giambattista Tiepolo 11 Trani 76125 Italy" at bounding box center [63, 268] width 115 height 37
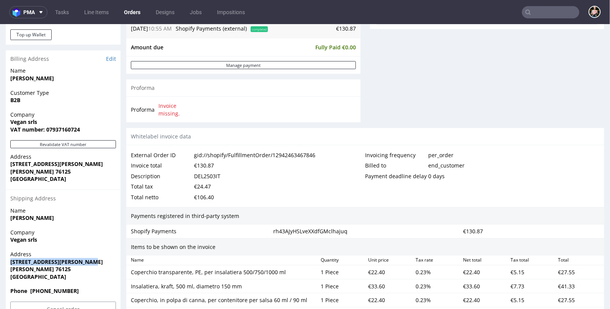
copy strong "[STREET_ADDRESS][PERSON_NAME]"
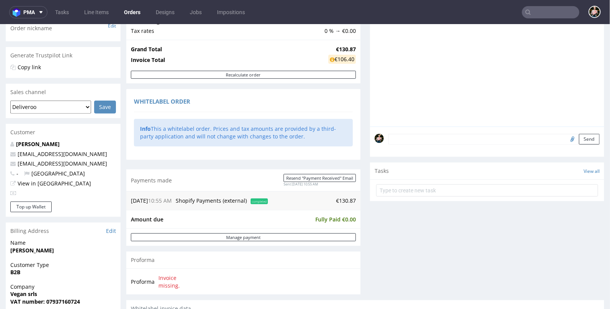
scroll to position [103, 0]
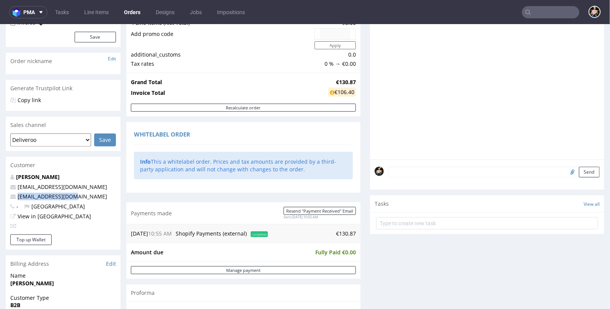
drag, startPoint x: 73, startPoint y: 194, endPoint x: 16, endPoint y: 195, distance: 56.6
click at [16, 195] on p "[EMAIL_ADDRESS][DOMAIN_NAME]" at bounding box center [63, 196] width 106 height 8
copy link "[EMAIL_ADDRESS][DOMAIN_NAME]"
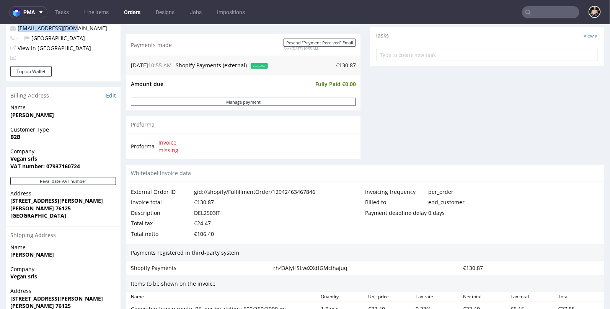
scroll to position [282, 0]
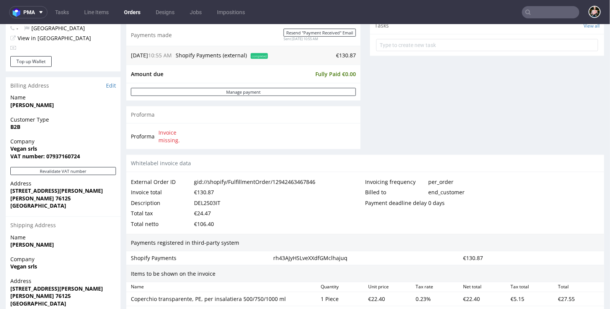
click at [535, 13] on input "text" at bounding box center [550, 12] width 57 height 12
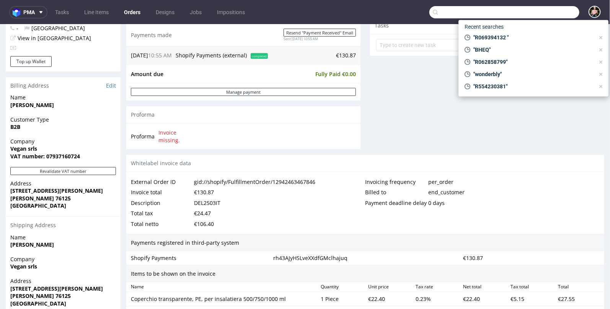
paste input "[EMAIL_ADDRESS][DOMAIN_NAME]"
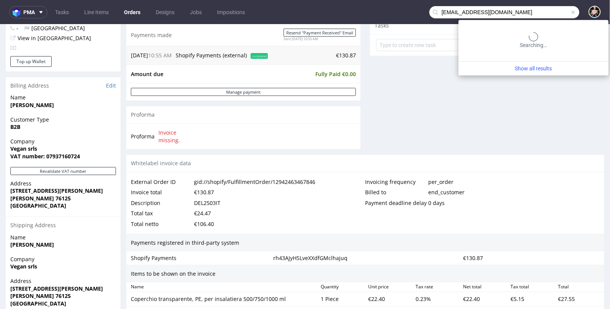
type input "[EMAIL_ADDRESS][DOMAIN_NAME]"
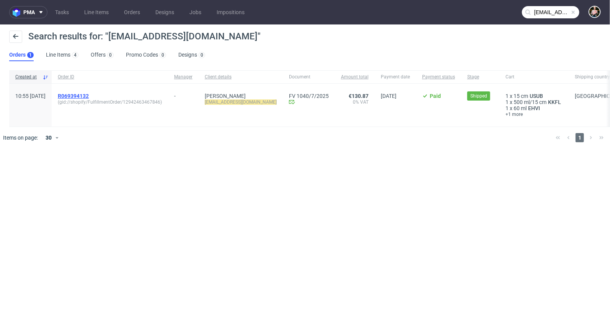
click at [87, 95] on span "R069394132" at bounding box center [73, 96] width 31 height 6
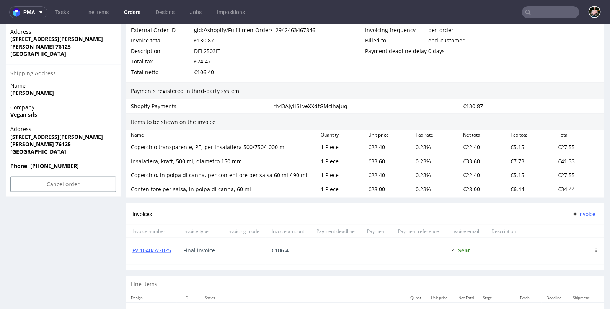
scroll to position [419, 0]
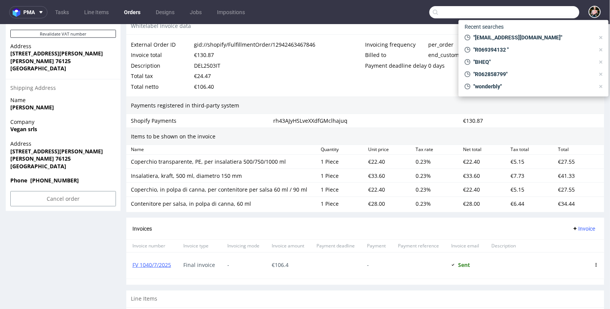
click at [538, 11] on input "text" at bounding box center [504, 12] width 150 height 12
paste input "Info@market2go.it"
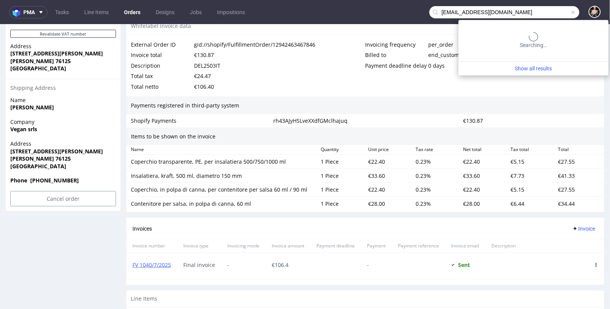
type input "Info@market2go.it"
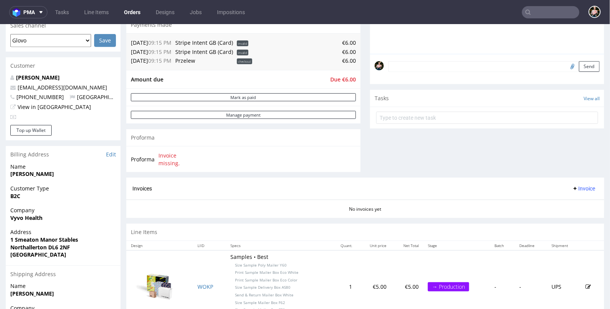
scroll to position [300, 0]
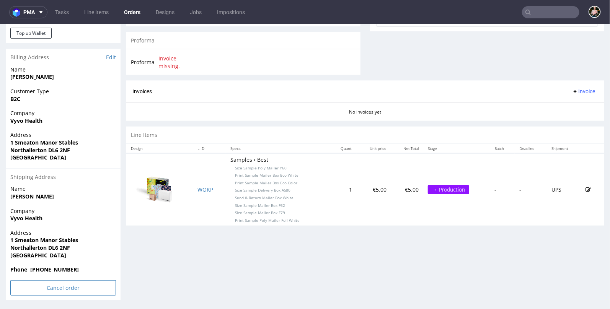
click at [54, 293] on input "Cancel order" at bounding box center [63, 287] width 106 height 15
click at [54, 263] on link "Yes" at bounding box center [52, 266] width 22 height 11
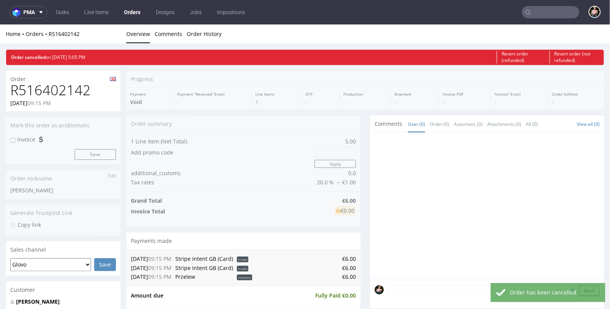
scroll to position [0, 0]
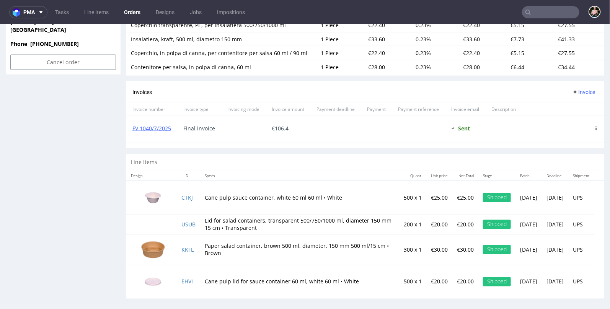
scroll to position [556, 0]
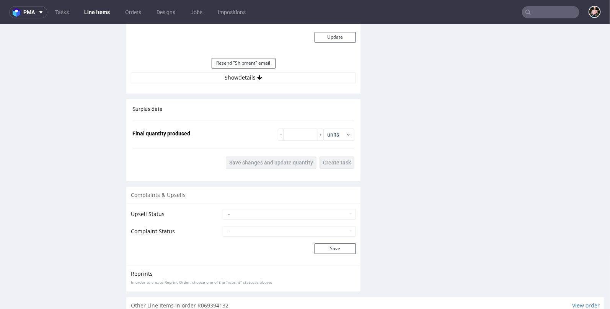
scroll to position [741, 0]
click at [247, 77] on button "Show details" at bounding box center [243, 77] width 225 height 11
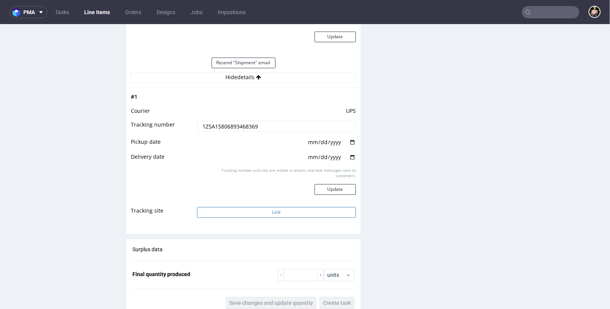
click at [263, 212] on button "Link" at bounding box center [276, 212] width 159 height 11
click at [273, 209] on button "Link" at bounding box center [276, 212] width 159 height 11
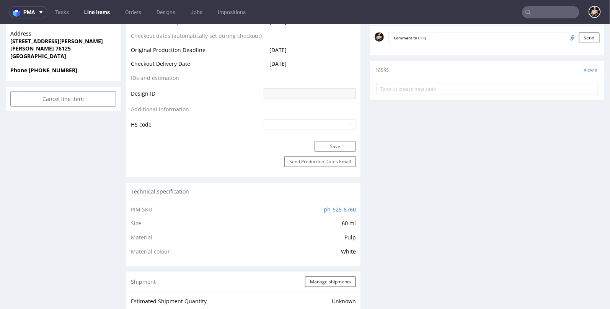
scroll to position [0, 0]
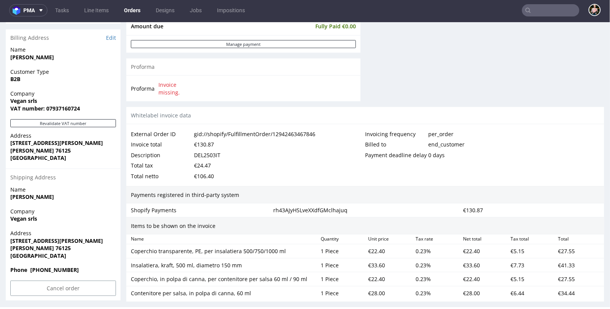
scroll to position [329, 0]
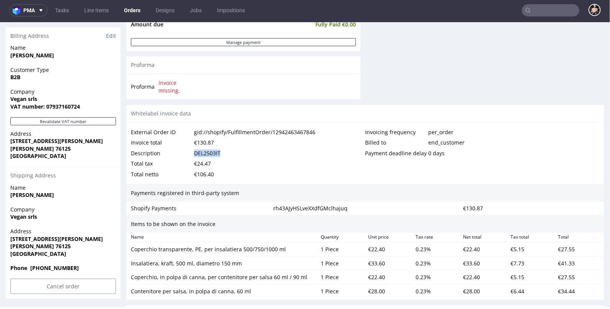
drag, startPoint x: 223, startPoint y: 152, endPoint x: 191, endPoint y: 152, distance: 32.9
click at [191, 152] on div "Description DEL2503IT" at bounding box center [248, 153] width 235 height 11
copy div "DEL2503IT"
